Goal: Task Accomplishment & Management: Complete application form

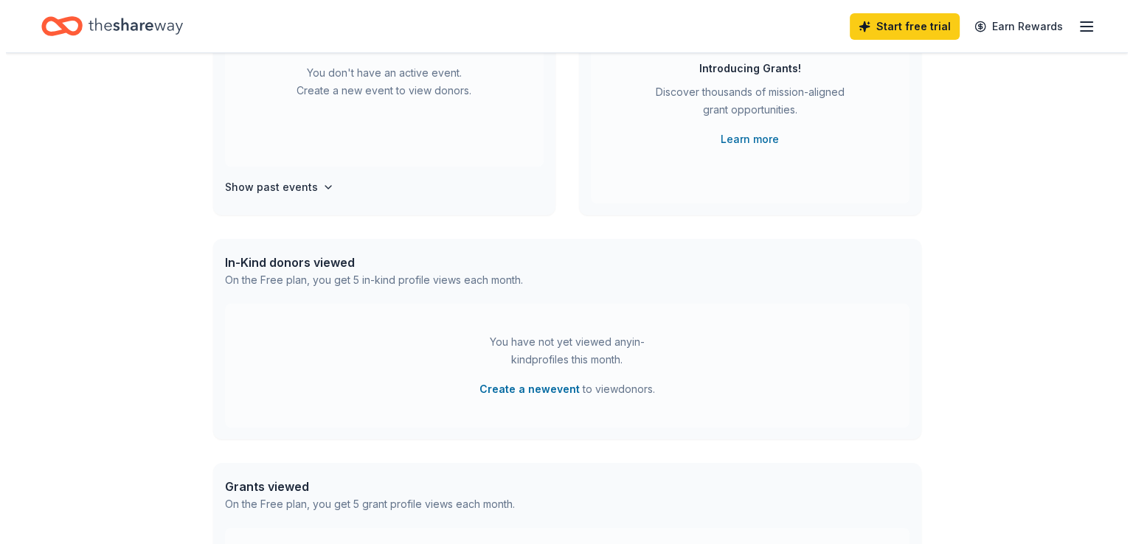
scroll to position [221, 0]
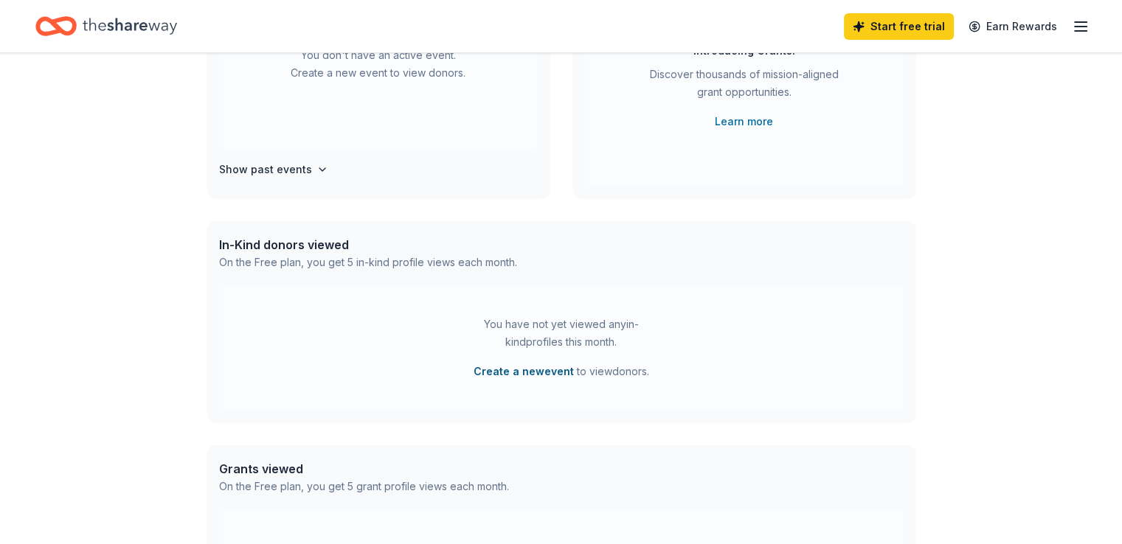
click at [513, 370] on button "Create a new event" at bounding box center [523, 372] width 100 height 18
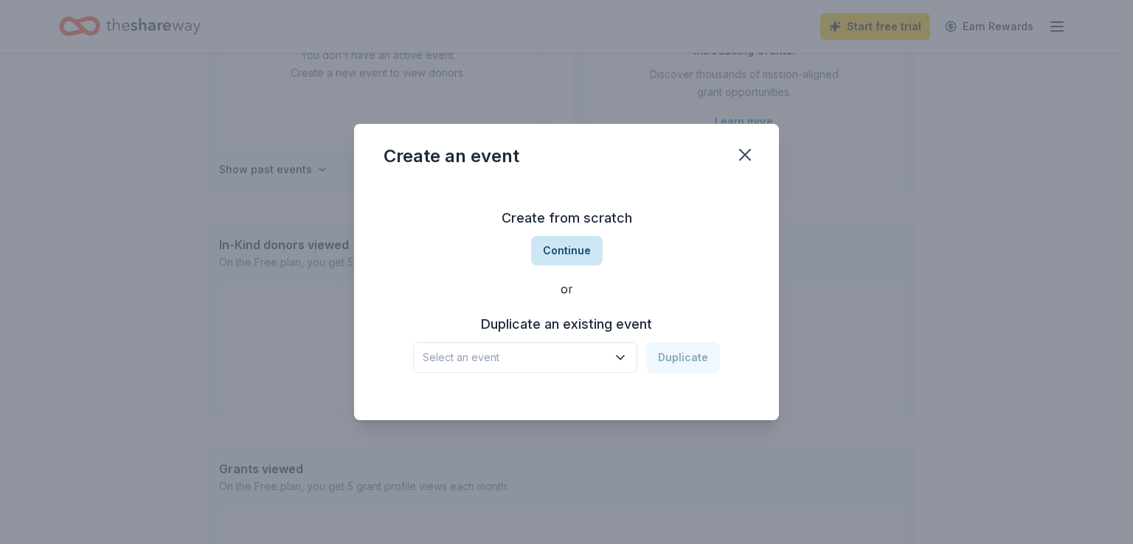
click at [564, 254] on button "Continue" at bounding box center [567, 251] width 72 height 30
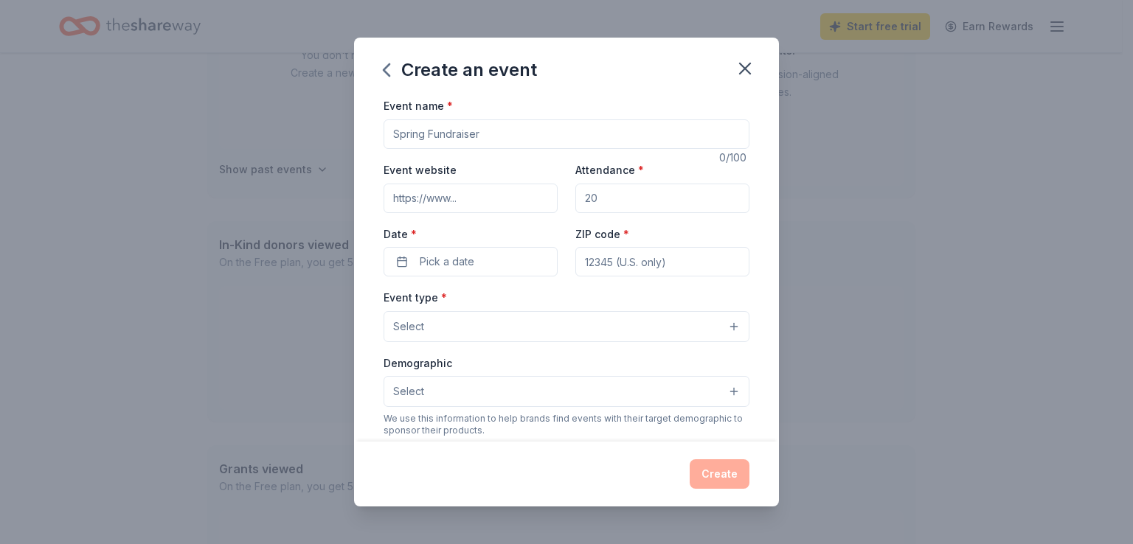
click at [421, 139] on input "Event name *" at bounding box center [567, 134] width 366 height 30
click at [425, 128] on input "Masquarade of Miracles" at bounding box center [567, 134] width 366 height 30
click at [427, 133] on input "Masquarade of Miracles" at bounding box center [567, 134] width 366 height 30
type input "Masquerade of Miracles"
click at [431, 203] on input "Event website" at bounding box center [471, 199] width 174 height 30
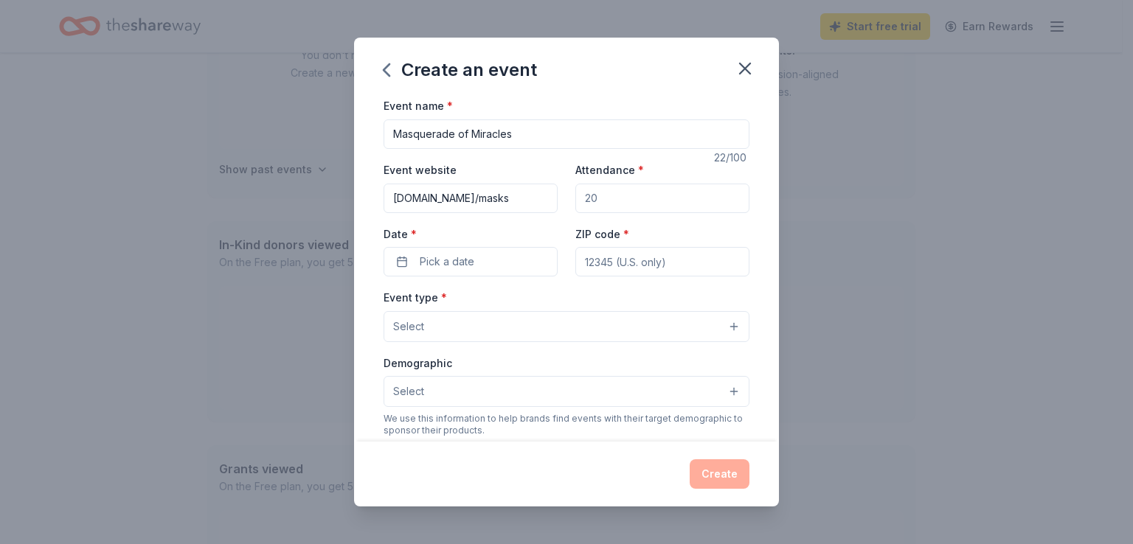
type input "[DOMAIN_NAME]/masks"
click at [628, 207] on input "Attendance *" at bounding box center [662, 199] width 174 height 30
drag, startPoint x: 627, startPoint y: 204, endPoint x: 492, endPoint y: 198, distance: 135.1
click at [492, 198] on div "Event website [DOMAIN_NAME]/masks Attendance * Date * Pick a date ZIP code *" at bounding box center [567, 219] width 366 height 116
type input "150"
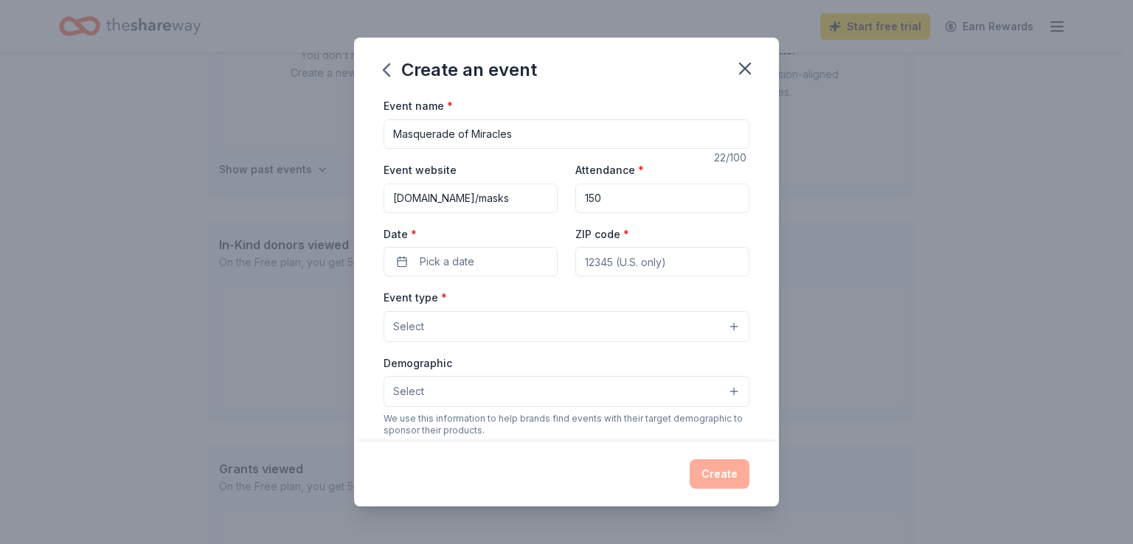
click at [429, 234] on label "Date *" at bounding box center [471, 234] width 174 height 15
click at [429, 247] on button "Pick a date" at bounding box center [471, 262] width 174 height 30
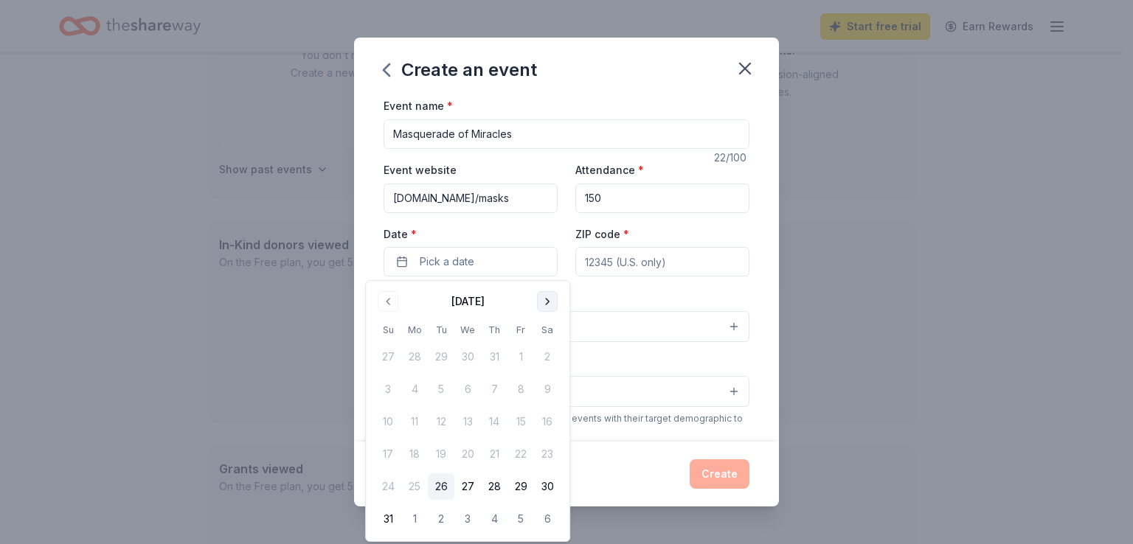
click at [555, 300] on button "Go to next month" at bounding box center [547, 301] width 21 height 21
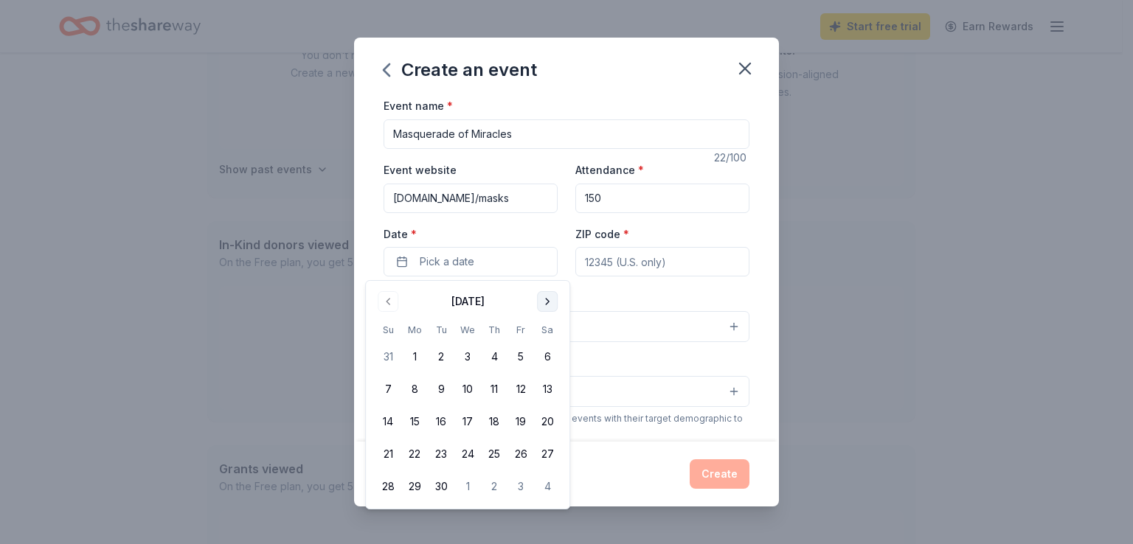
click at [549, 302] on button "Go to next month" at bounding box center [547, 301] width 21 height 21
click at [522, 353] on button "3" at bounding box center [520, 357] width 27 height 27
click at [609, 265] on input "ZIP code *" at bounding box center [662, 262] width 174 height 30
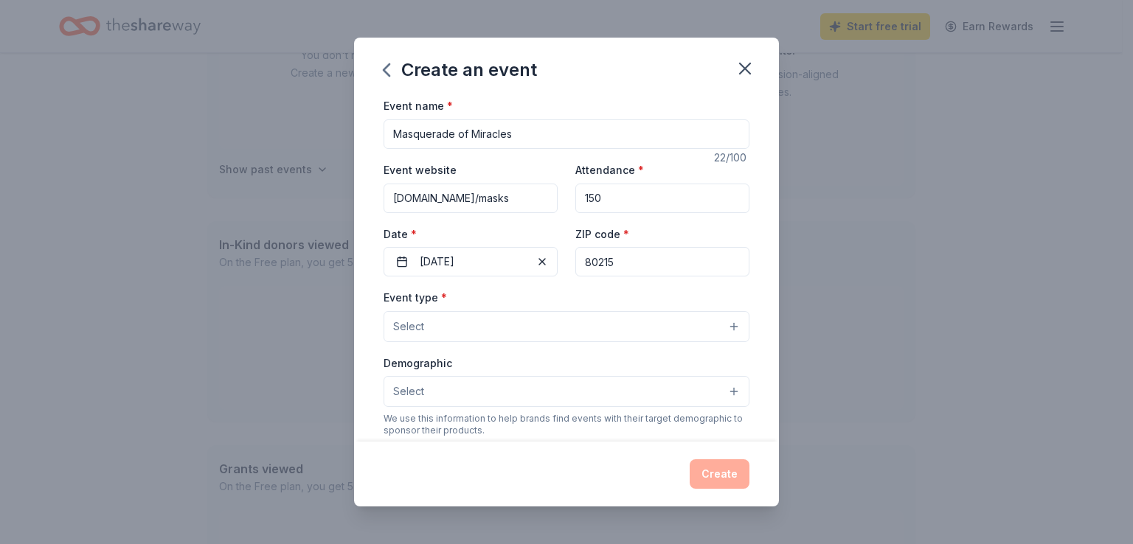
type input "80215"
click at [502, 330] on button "Select" at bounding box center [567, 326] width 366 height 31
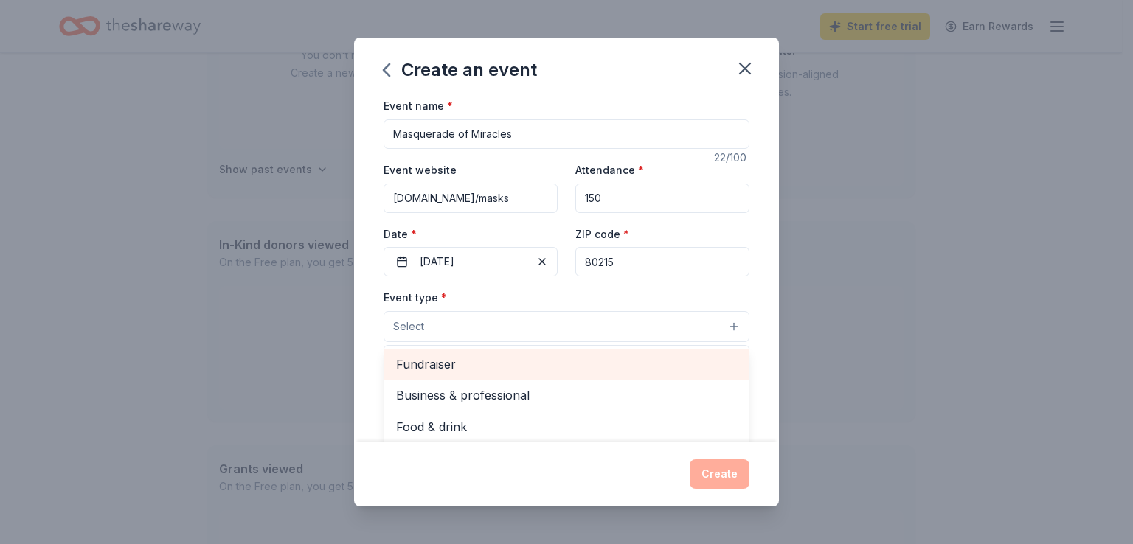
click at [444, 366] on span "Fundraiser" at bounding box center [566, 364] width 341 height 19
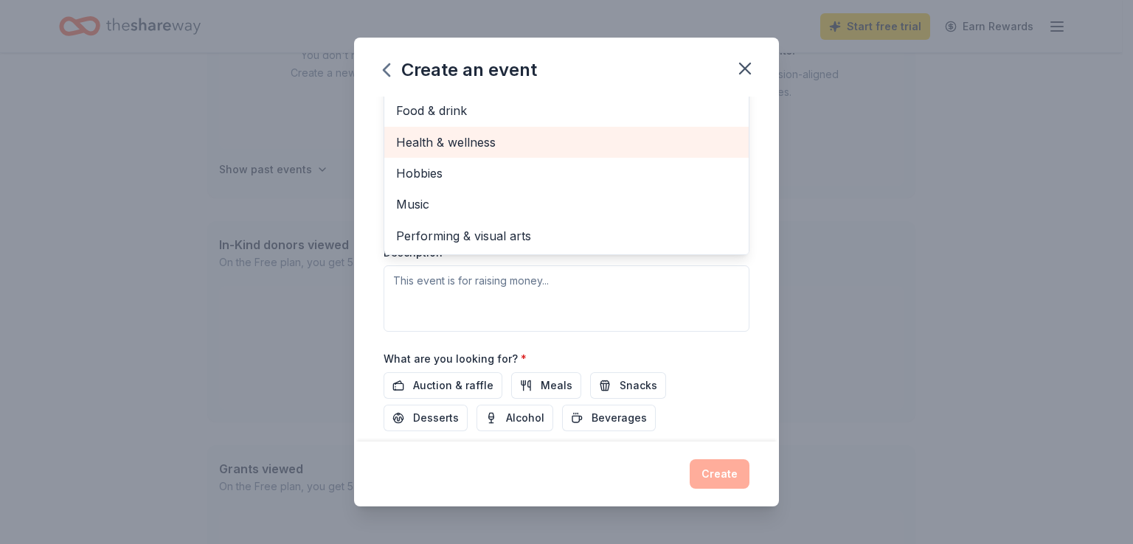
scroll to position [295, 0]
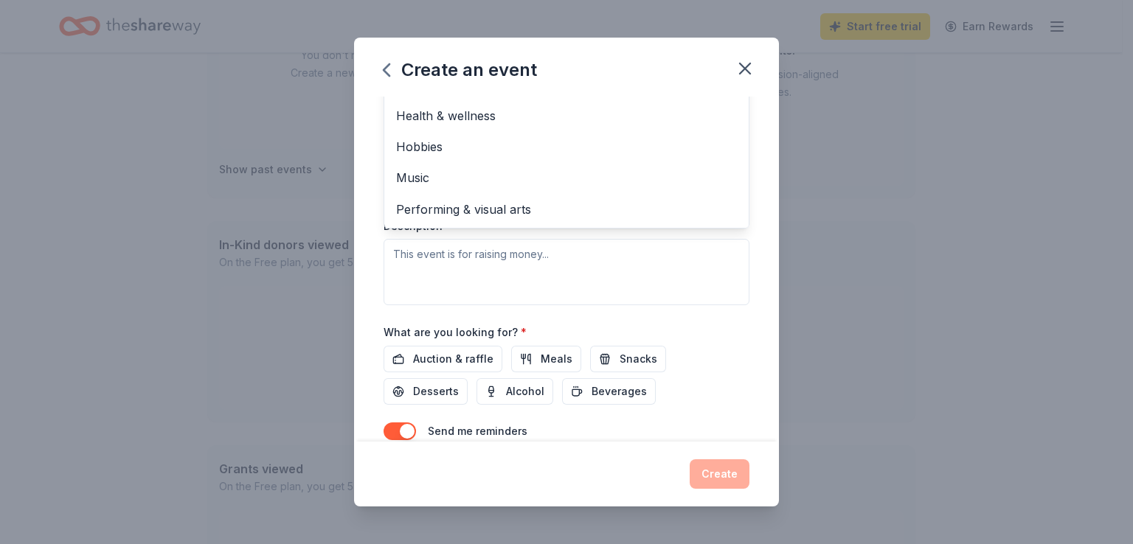
click at [762, 174] on div "Event name * Masquerade of Miracles 22 /100 Event website [DOMAIN_NAME]/masks A…" at bounding box center [566, 269] width 425 height 344
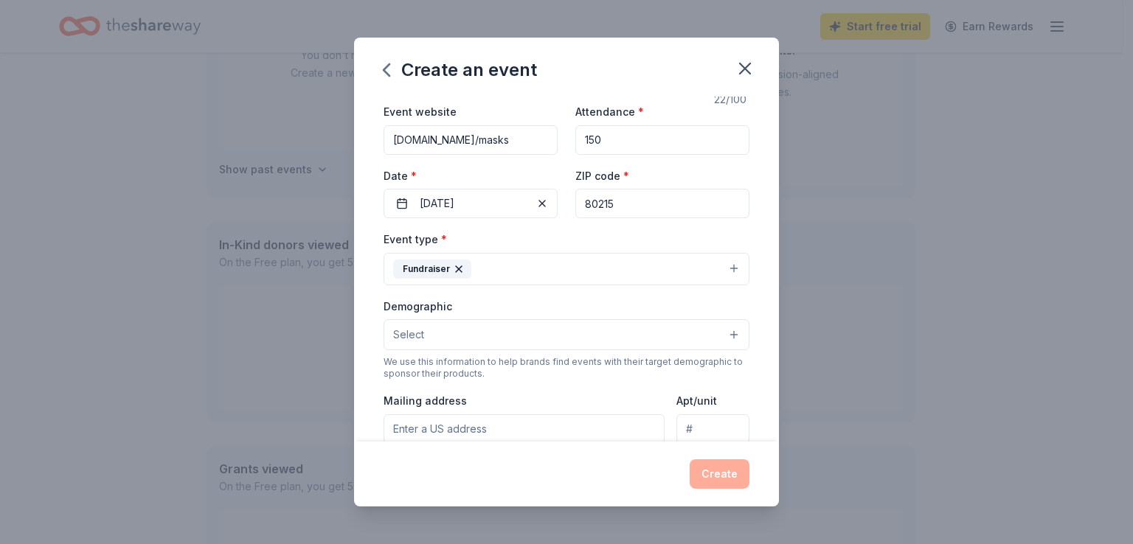
click at [522, 339] on button "Select" at bounding box center [567, 334] width 366 height 31
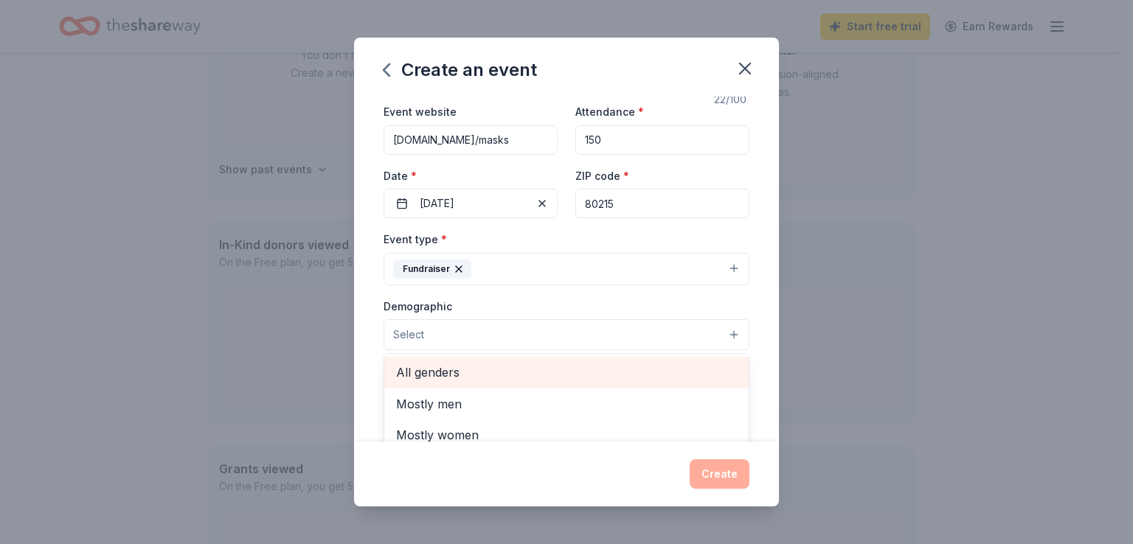
click at [462, 378] on span "All genders" at bounding box center [566, 372] width 341 height 19
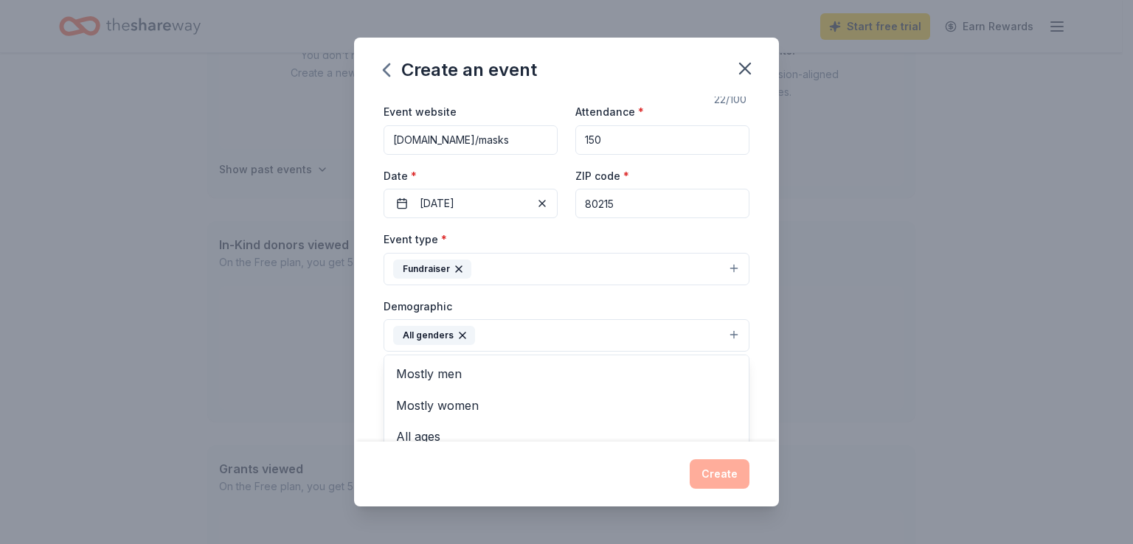
click at [760, 288] on div "Event name * Masquerade of Miracles 22 /100 Event website [DOMAIN_NAME]/masks A…" at bounding box center [566, 269] width 425 height 344
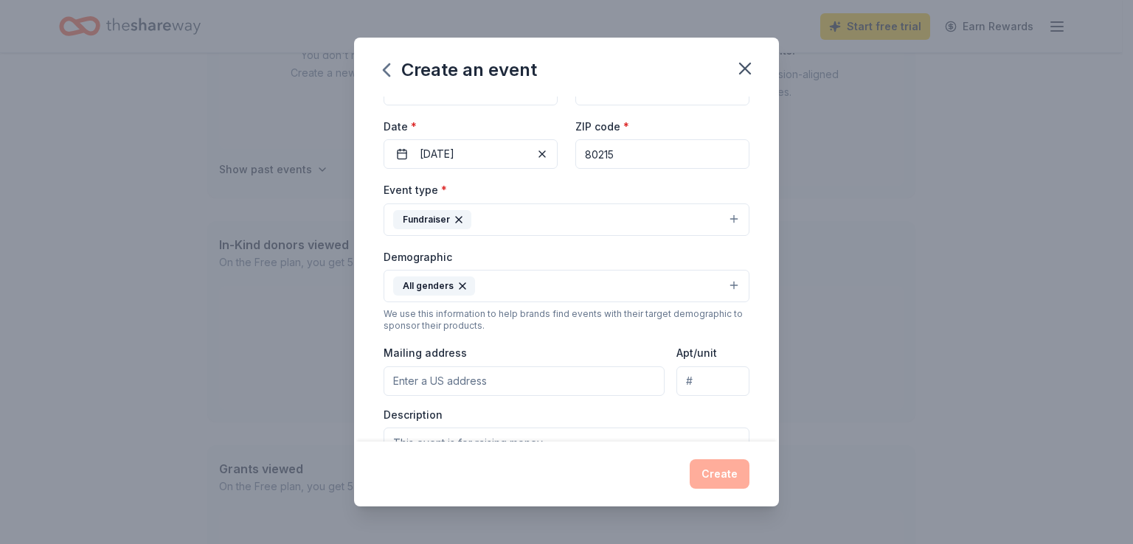
scroll to position [132, 0]
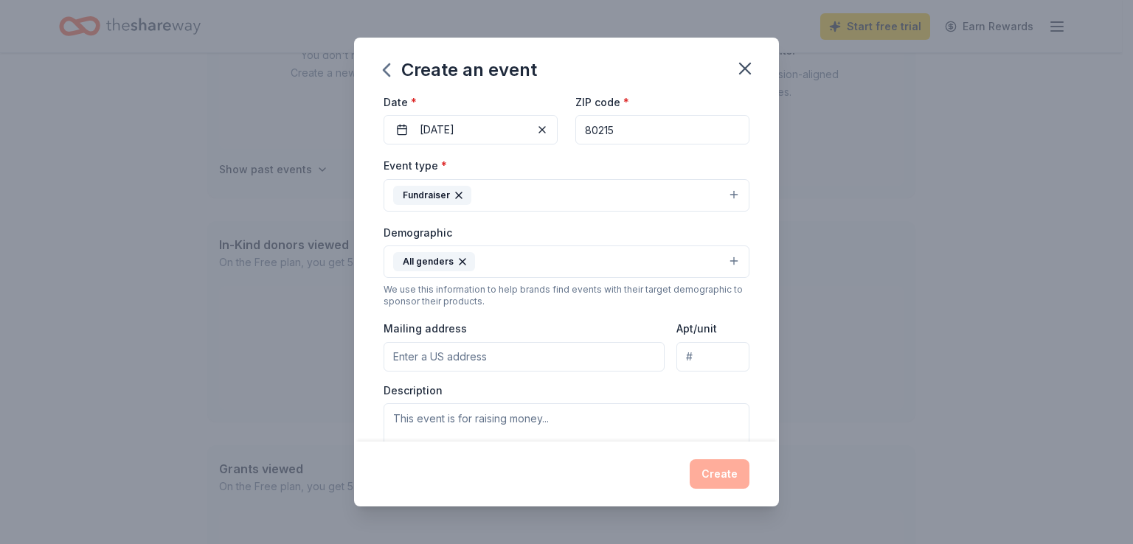
click at [713, 262] on button "All genders" at bounding box center [567, 262] width 366 height 32
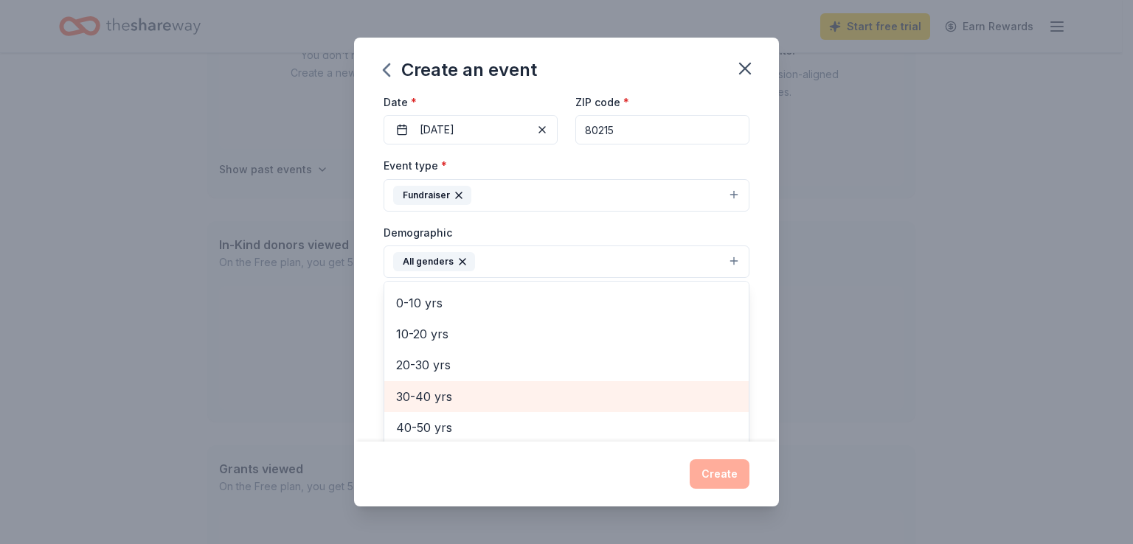
scroll to position [58, 0]
click at [428, 400] on span "20-30 yrs" at bounding box center [566, 398] width 341 height 19
click at [426, 398] on span "30-40 yrs" at bounding box center [566, 398] width 341 height 19
click at [426, 403] on span "40-50 yrs" at bounding box center [566, 398] width 341 height 19
click at [426, 403] on span "50-60 yrs" at bounding box center [566, 398] width 341 height 19
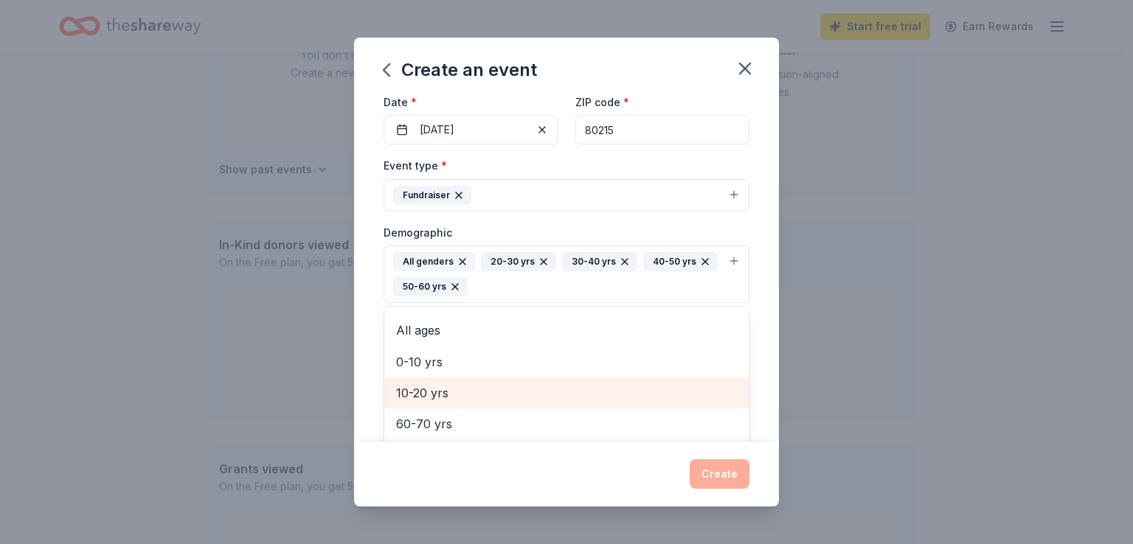
click at [426, 403] on div "10-20 yrs" at bounding box center [566, 393] width 364 height 31
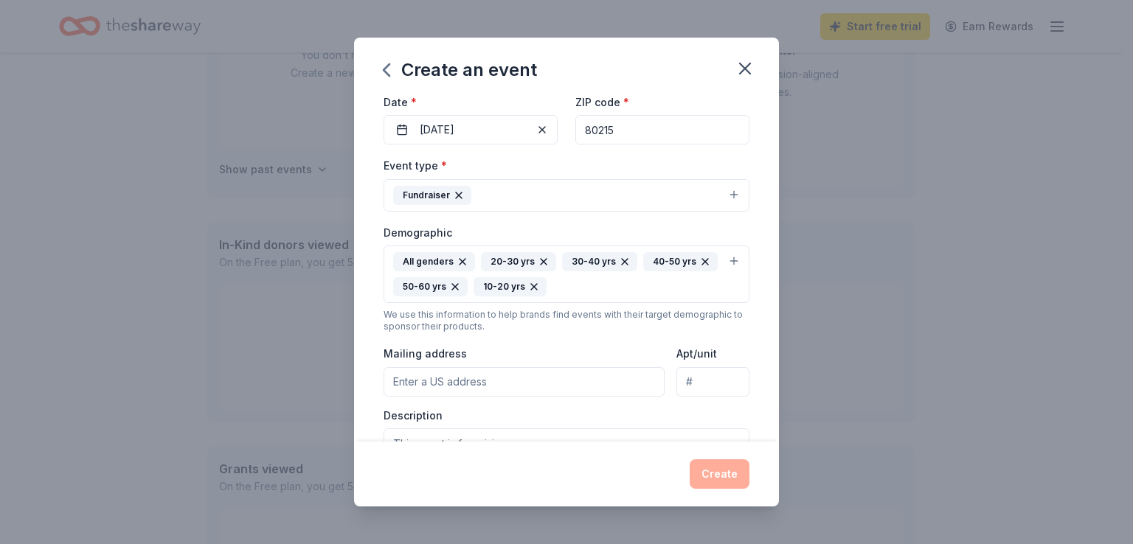
click at [530, 284] on icon "button" at bounding box center [534, 287] width 12 height 12
click at [530, 290] on div "All genders 20-30 yrs 30-40 yrs 40-50 yrs 50-60 yrs" at bounding box center [557, 274] width 329 height 44
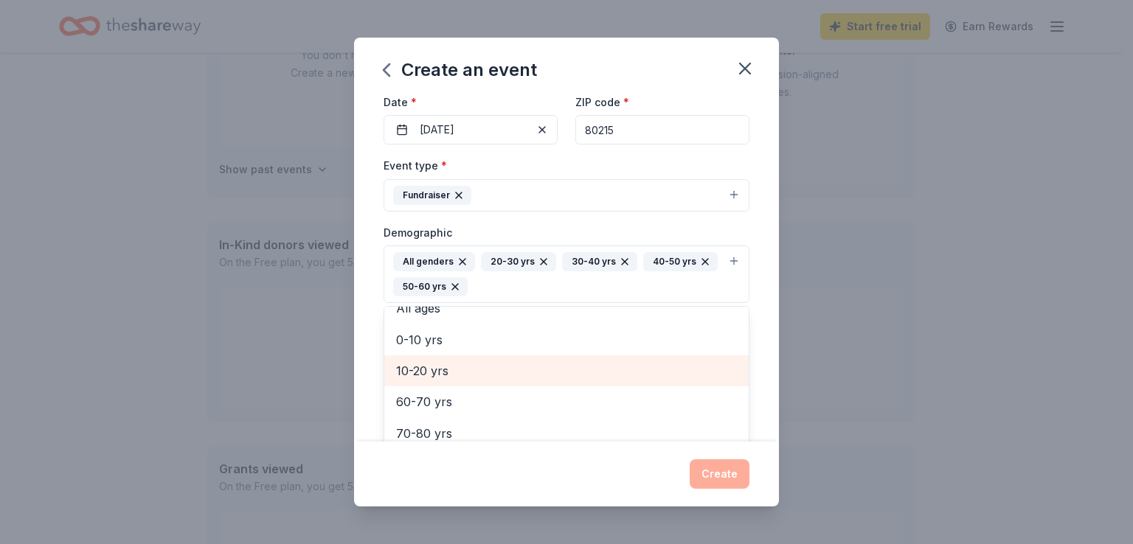
scroll to position [80, 0]
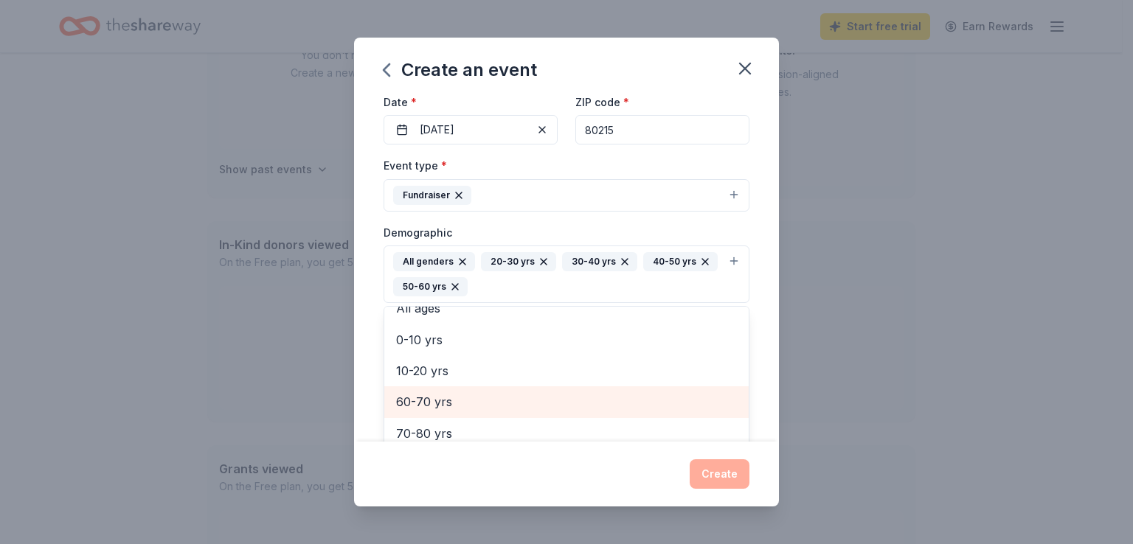
click at [432, 404] on span "60-70 yrs" at bounding box center [566, 401] width 341 height 19
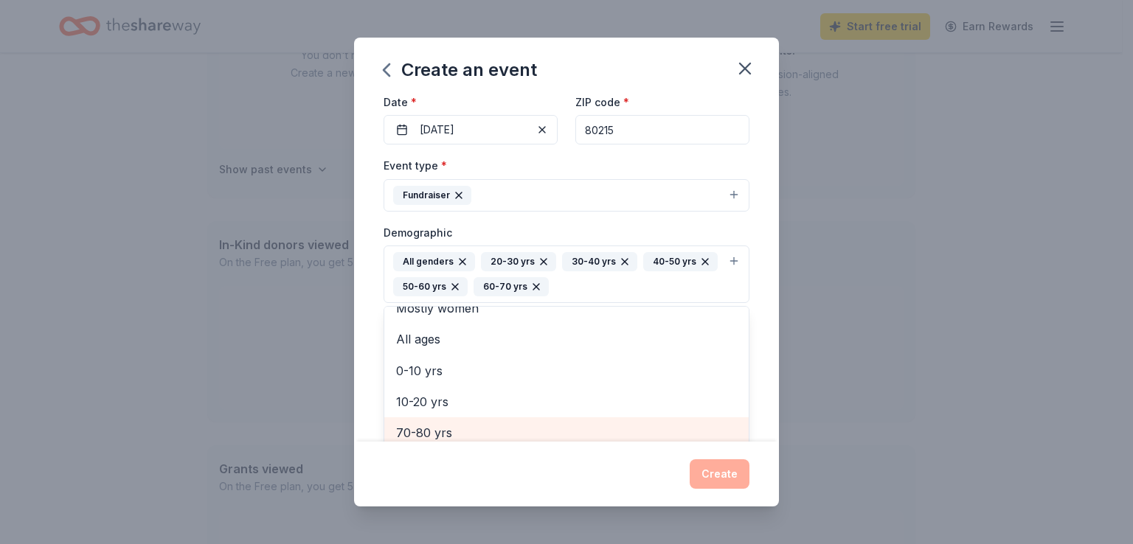
click at [420, 437] on div "70-80 yrs" at bounding box center [566, 432] width 364 height 31
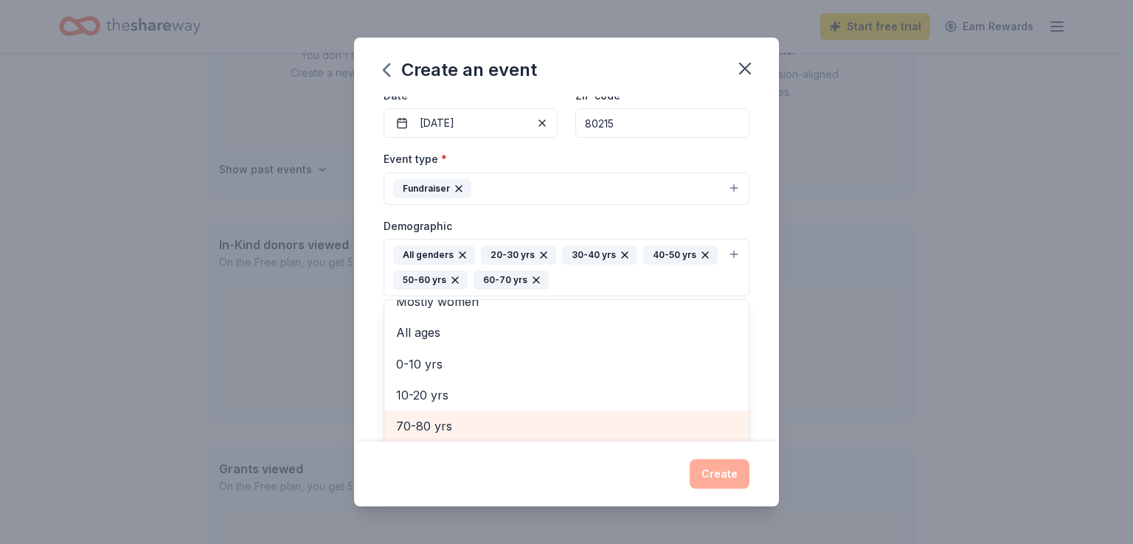
scroll to position [18, 0]
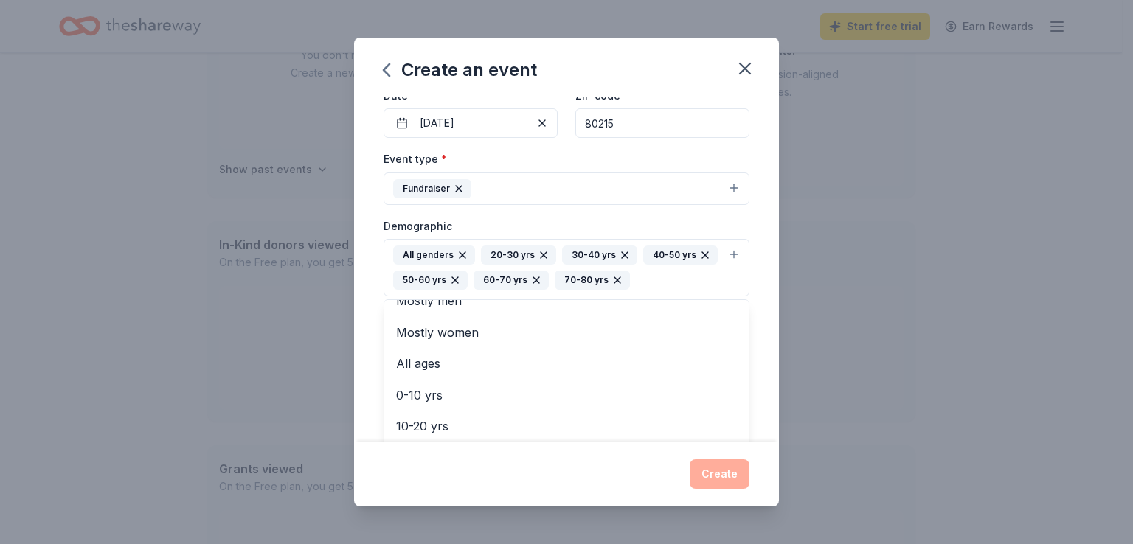
click at [755, 290] on div "Event name * Masquerade of Miracles 22 /100 Event website [DOMAIN_NAME]/masks A…" at bounding box center [566, 269] width 425 height 344
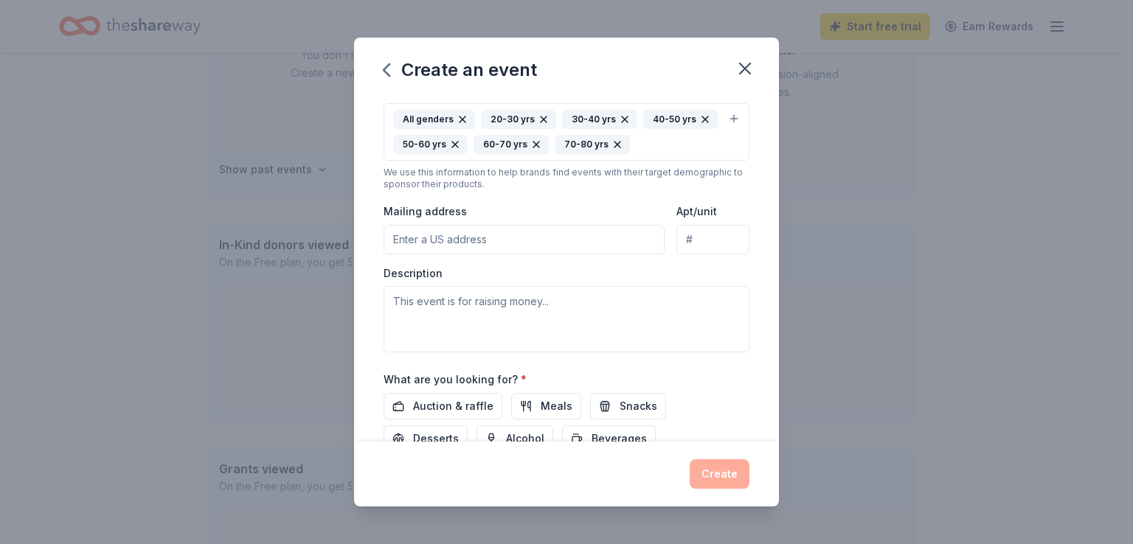
scroll to position [286, 0]
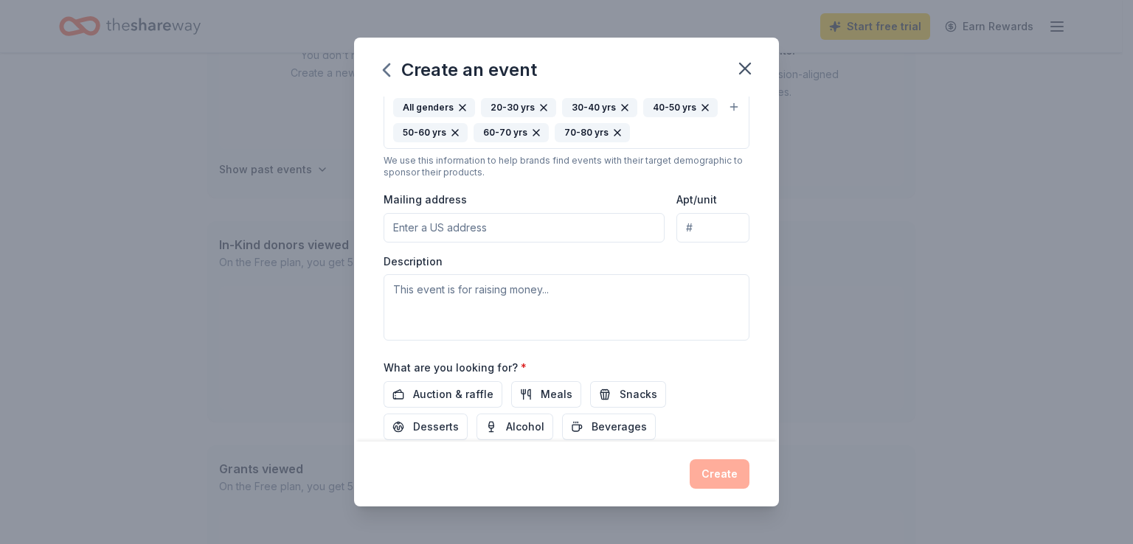
click at [438, 235] on input "Mailing address" at bounding box center [524, 228] width 281 height 30
type input "[STREET_ADDRESS]"
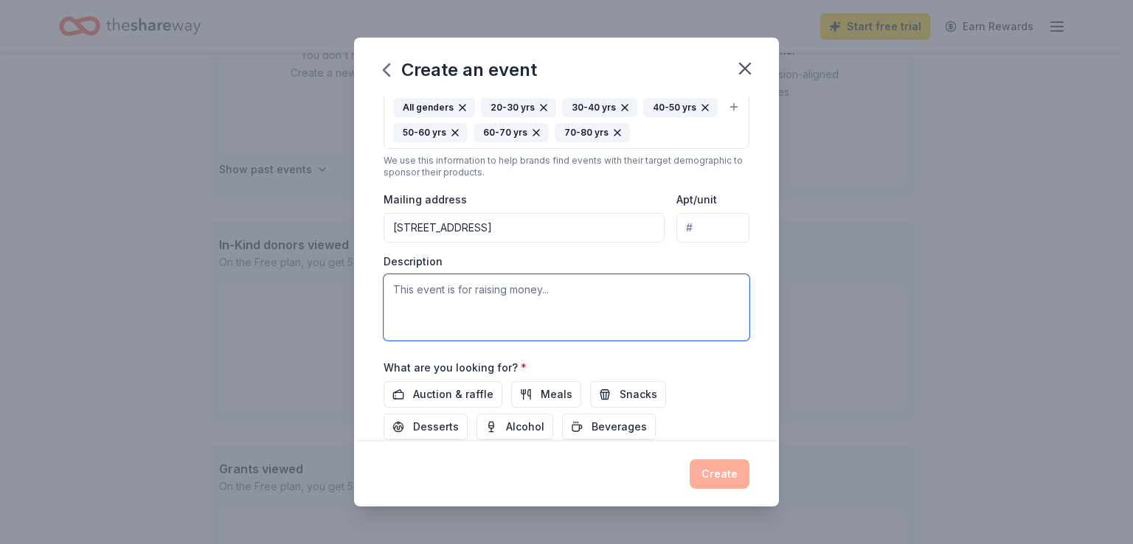
click at [453, 289] on textarea at bounding box center [567, 307] width 366 height 66
type textarea "raising money for a food pantry to serve families in need"
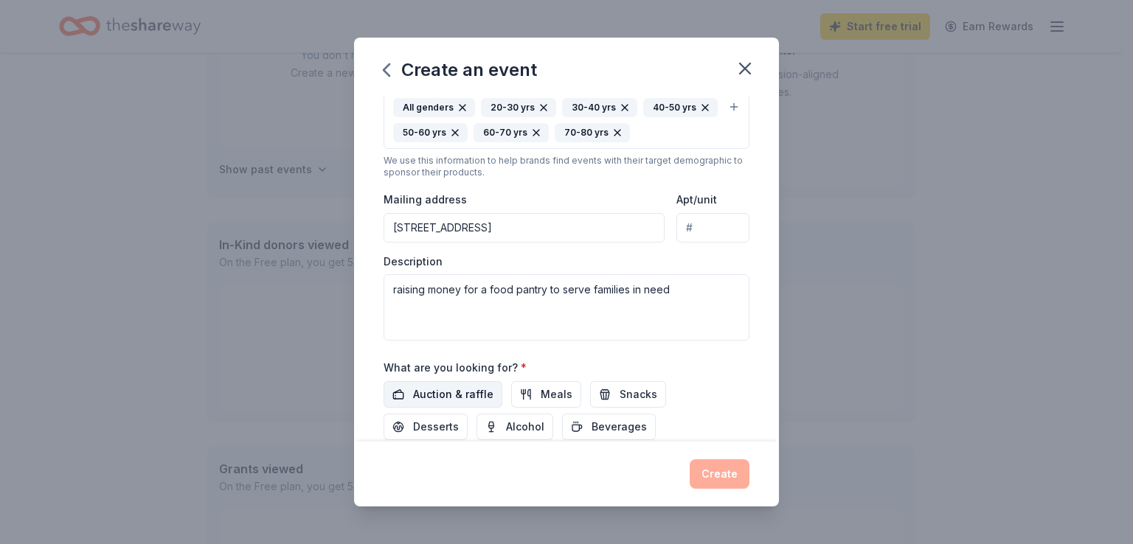
click at [455, 392] on span "Auction & raffle" at bounding box center [453, 395] width 80 height 18
drag, startPoint x: 634, startPoint y: 404, endPoint x: 569, endPoint y: 403, distance: 64.2
click at [633, 403] on button "Snacks" at bounding box center [628, 394] width 76 height 27
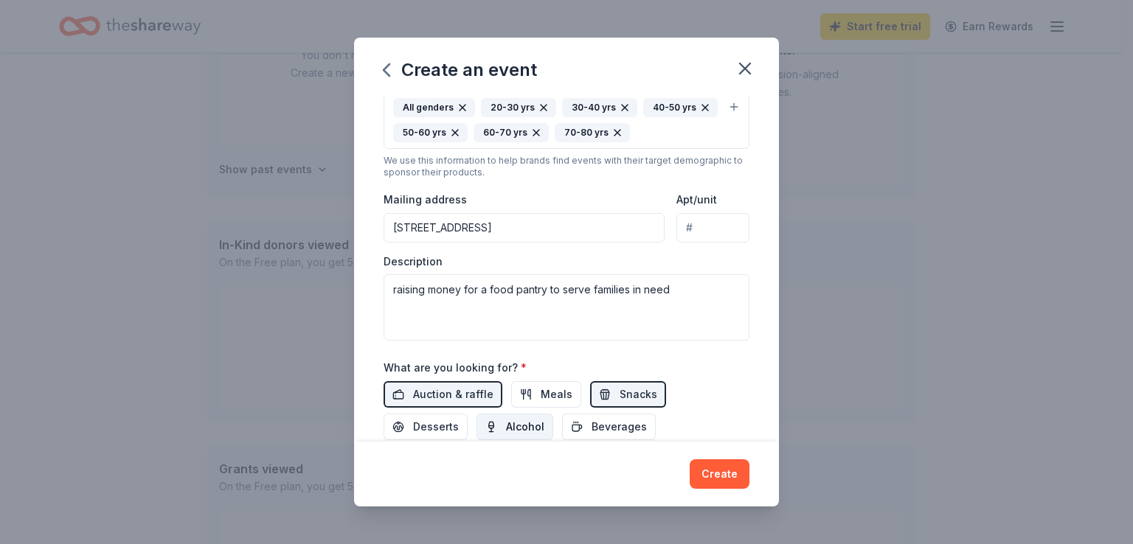
click at [537, 429] on span "Alcohol" at bounding box center [525, 427] width 38 height 18
click at [626, 437] on button "Beverages" at bounding box center [609, 427] width 94 height 27
drag, startPoint x: 436, startPoint y: 425, endPoint x: 541, endPoint y: 394, distance: 109.9
click at [445, 425] on span "Desserts" at bounding box center [436, 427] width 46 height 18
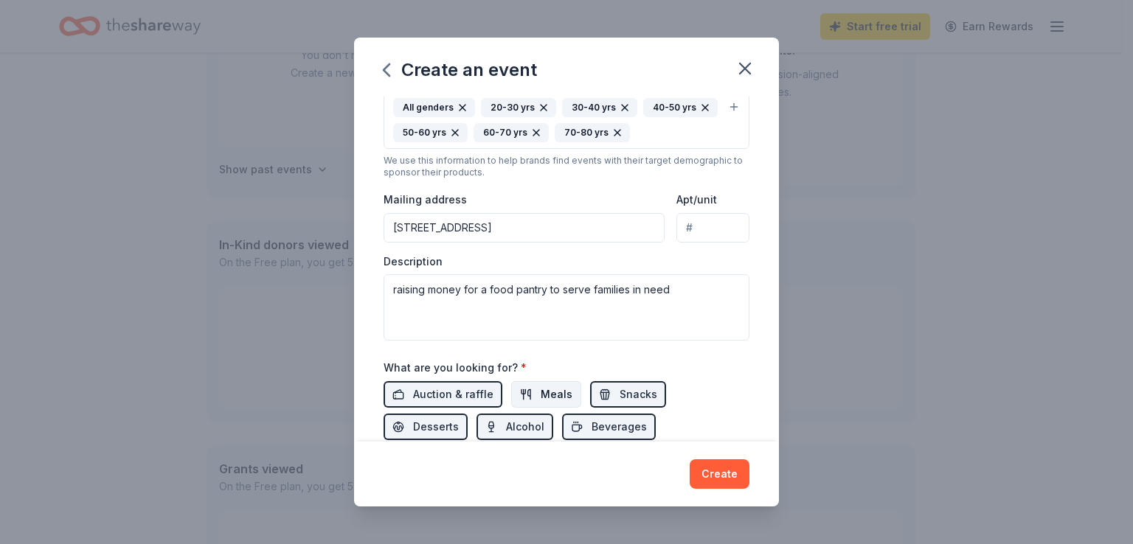
click at [542, 394] on span "Meals" at bounding box center [557, 395] width 32 height 18
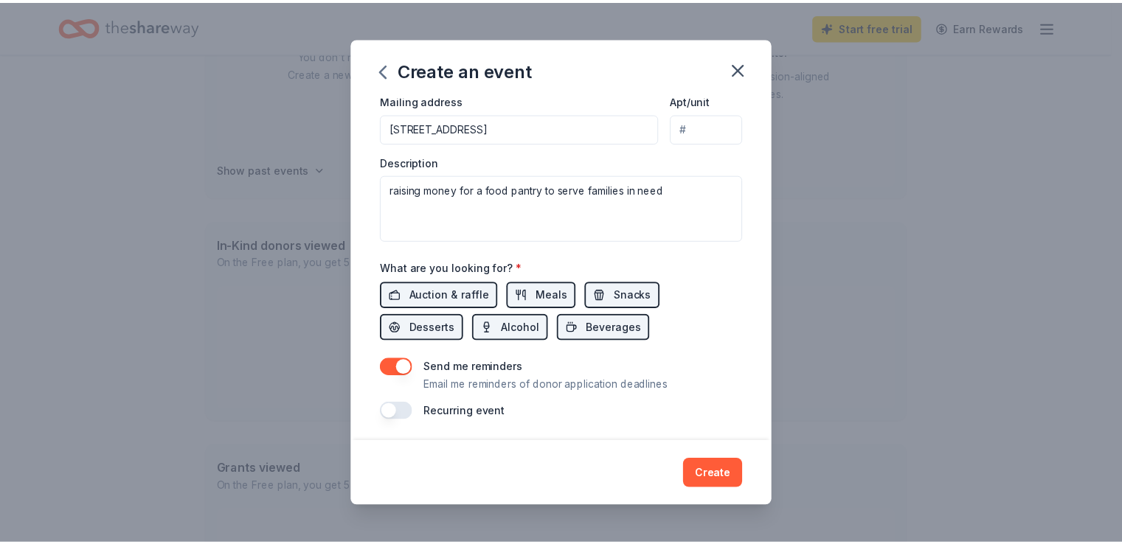
scroll to position [387, 0]
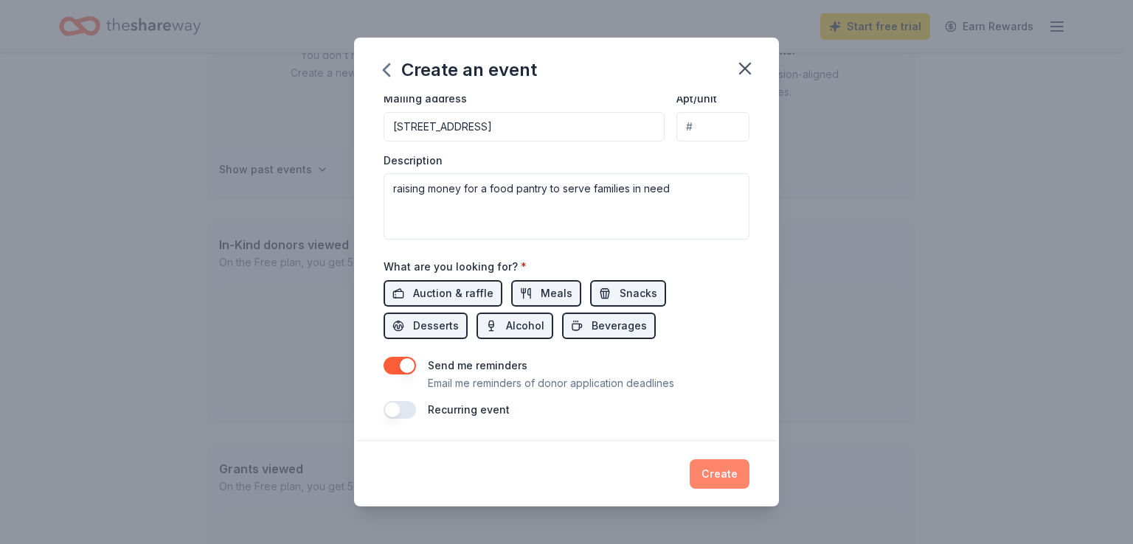
click at [717, 479] on button "Create" at bounding box center [720, 474] width 60 height 30
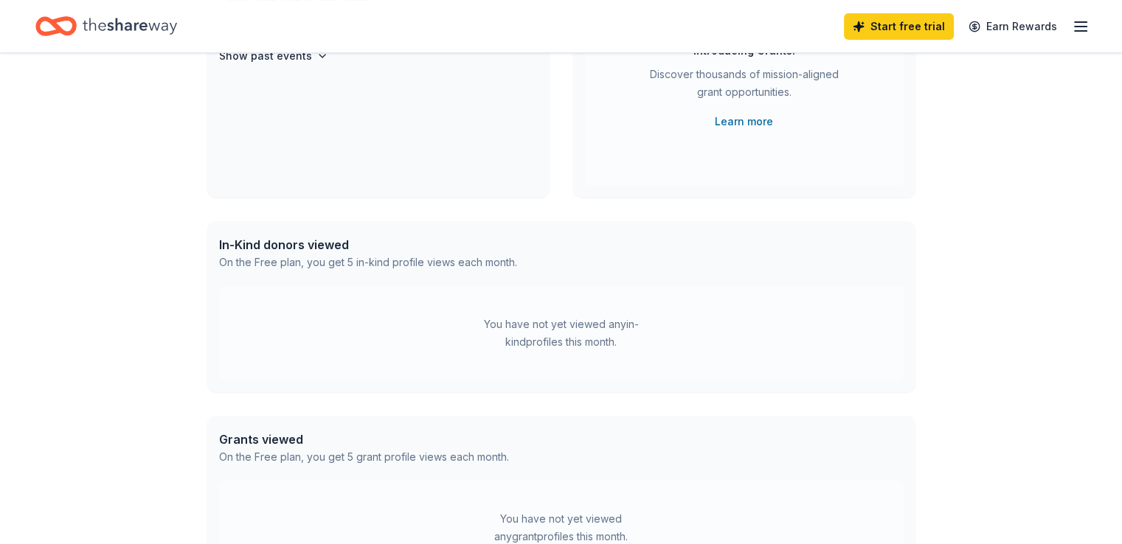
scroll to position [108, 0]
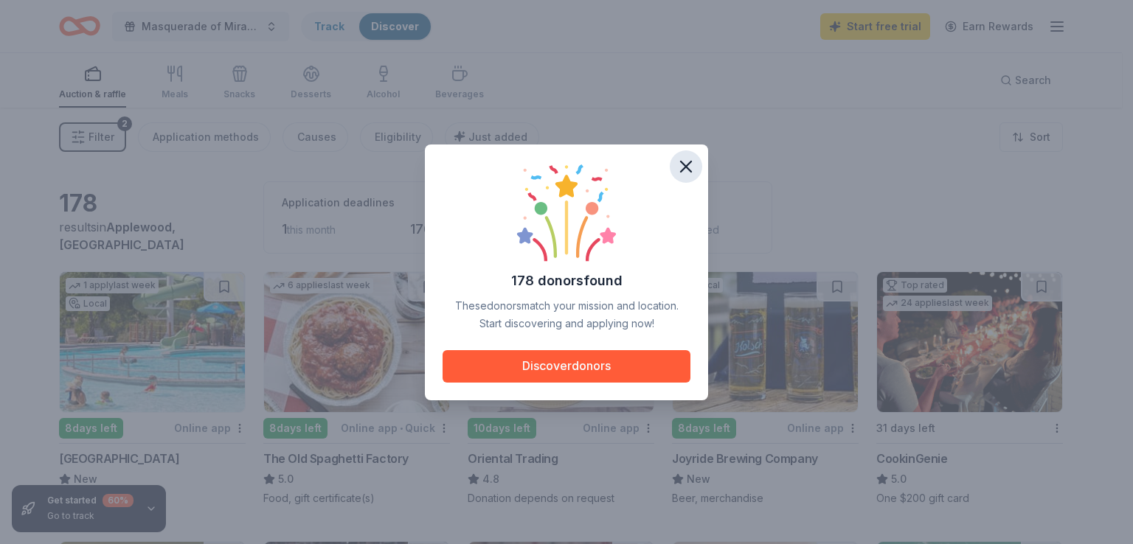
click at [684, 167] on icon "button" at bounding box center [686, 167] width 10 height 10
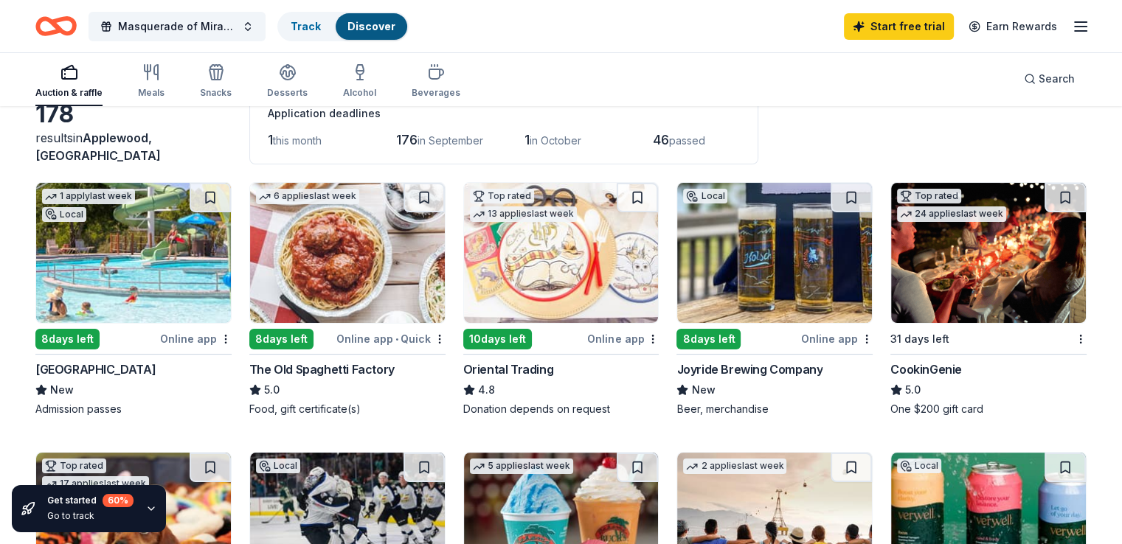
scroll to position [148, 0]
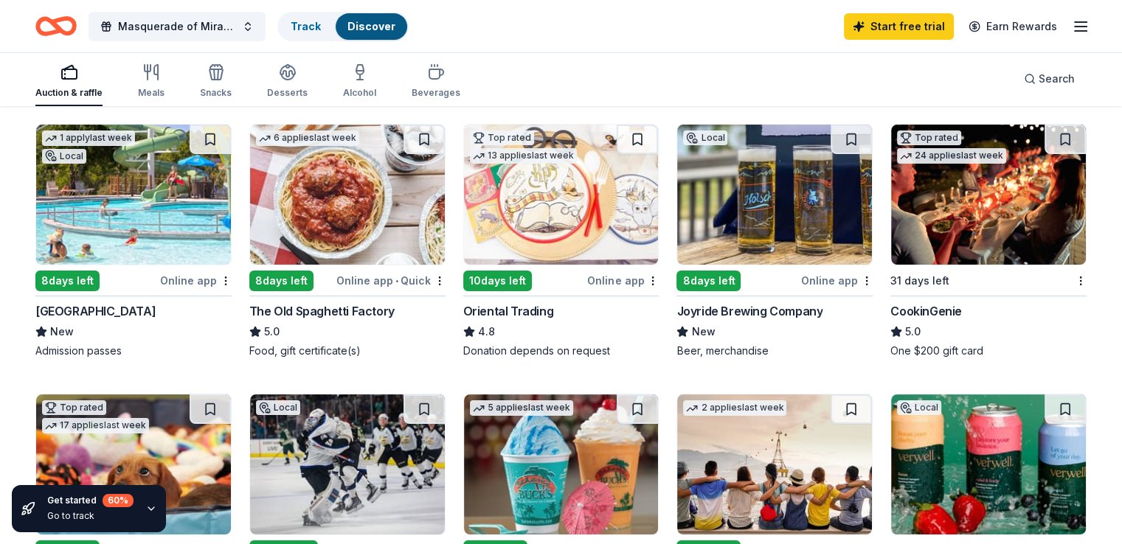
click at [368, 308] on div "The Old Spaghetti Factory" at bounding box center [321, 311] width 145 height 18
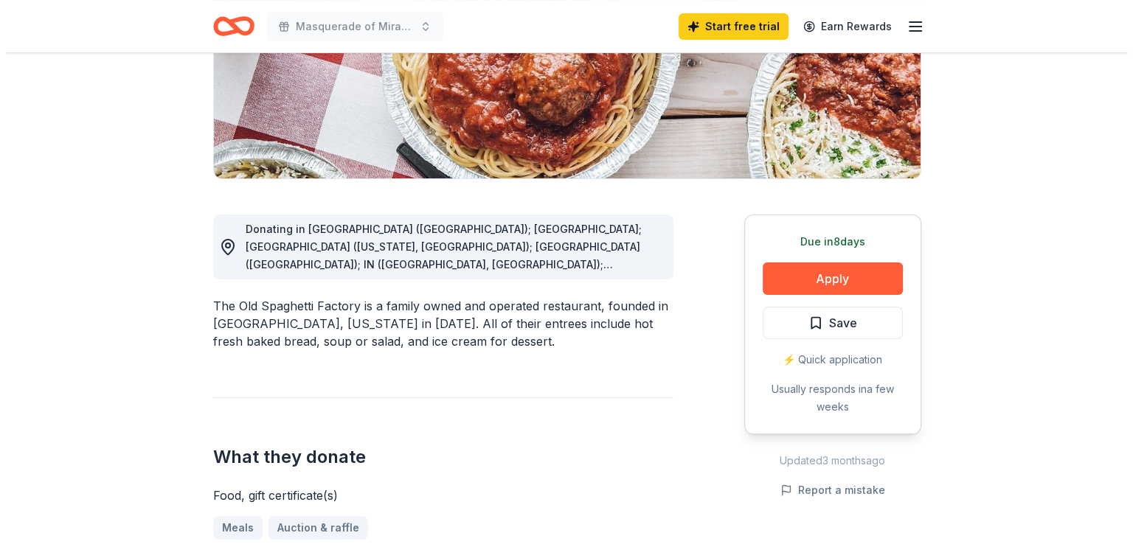
scroll to position [295, 0]
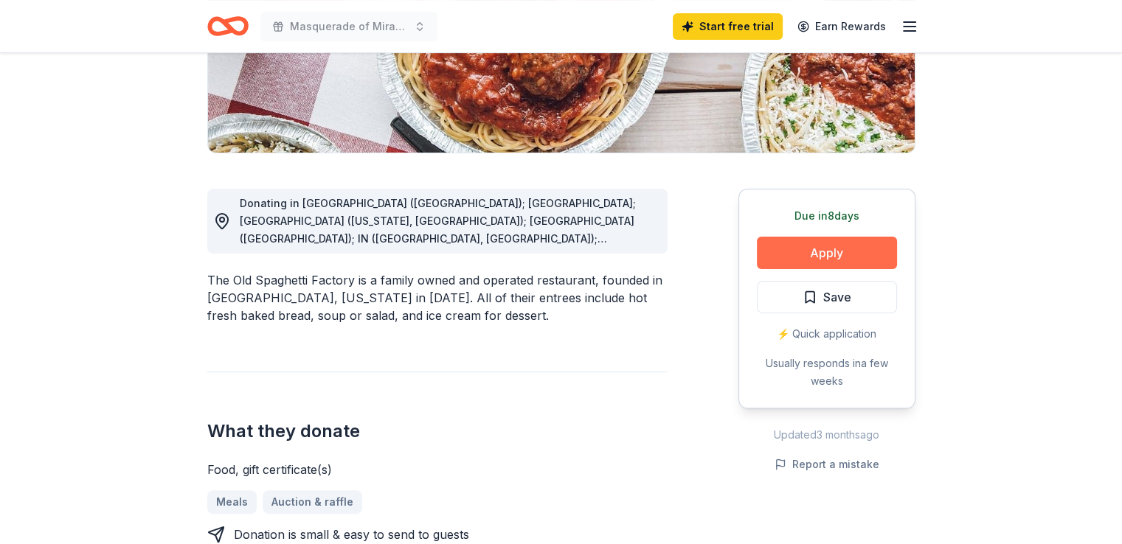
drag, startPoint x: 842, startPoint y: 251, endPoint x: 809, endPoint y: 258, distance: 33.1
click at [809, 258] on button "Apply" at bounding box center [827, 253] width 140 height 32
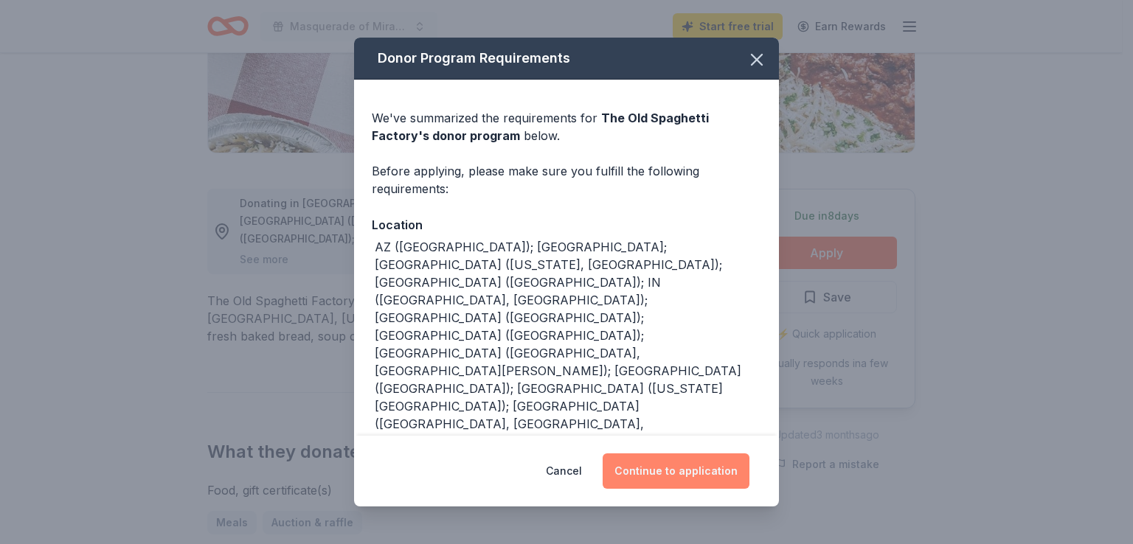
click at [687, 466] on button "Continue to application" at bounding box center [676, 471] width 147 height 35
